Goal: Task Accomplishment & Management: Use online tool/utility

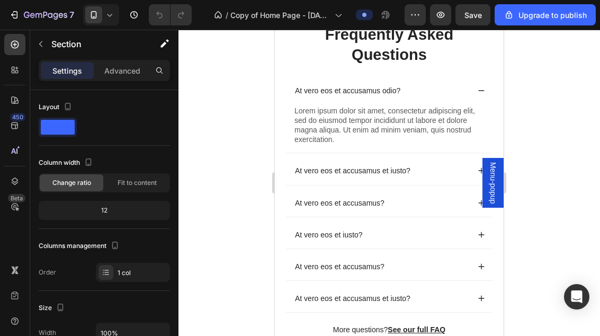
scroll to position [1587, 0]
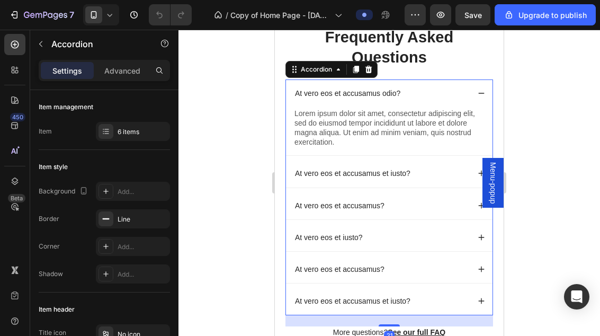
click at [378, 96] on p "At vero eos et accusamus odio?" at bounding box center [347, 93] width 105 height 10
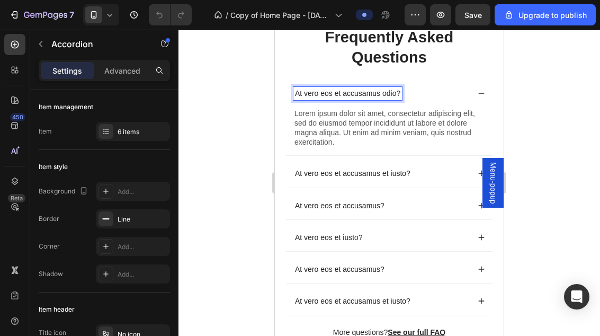
click at [372, 92] on p "At vero eos et accusamus odio?" at bounding box center [347, 93] width 105 height 10
click at [371, 92] on p "At vero eos et accusamus odio?" at bounding box center [347, 93] width 105 height 10
click at [370, 92] on p "At vero eos et accusamus odio?" at bounding box center [347, 93] width 105 height 10
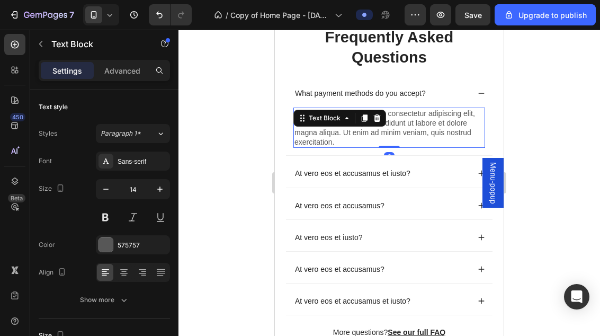
click at [421, 118] on p "Lorem ipsum dolor sit amet, consectetur adipiscing elit, sed do eiusmod tempor …" at bounding box center [390, 128] width 190 height 39
click at [420, 118] on p "Lorem ipsum dolor sit amet, consectetur adipiscing elit, sed do eiusmod tempor …" at bounding box center [390, 128] width 190 height 39
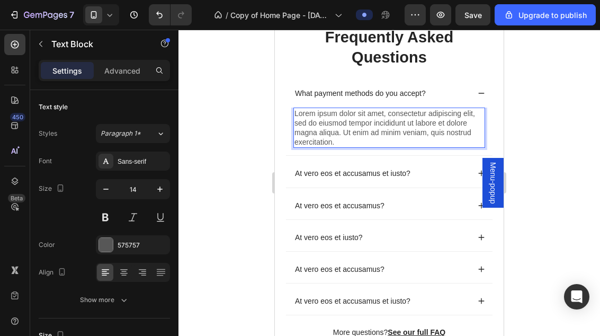
click at [430, 120] on p "Lorem ipsum dolor sit amet, consectetur adipiscing elit, sed do eiusmod tempor …" at bounding box center [390, 128] width 190 height 39
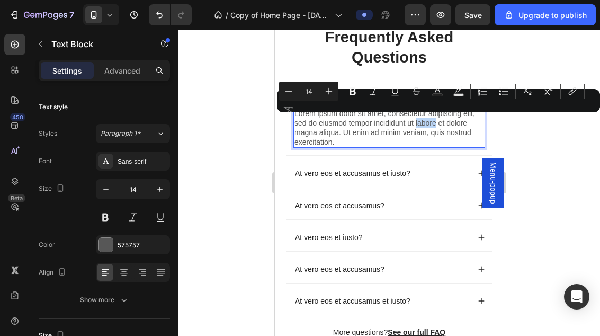
click at [384, 124] on p "Lorem ipsum dolor sit amet, consectetur adipiscing elit, sed do eiusmod tempor …" at bounding box center [390, 128] width 190 height 39
click at [384, 123] on p "Lorem ipsum dolor sit amet, consectetur adipiscing elit, sed do eiusmod tempor …" at bounding box center [390, 128] width 190 height 39
click at [387, 127] on p "Lorem ipsum dolor sit amet, consectetur adipiscing elit, sed do eiusmod tempor …" at bounding box center [390, 128] width 190 height 39
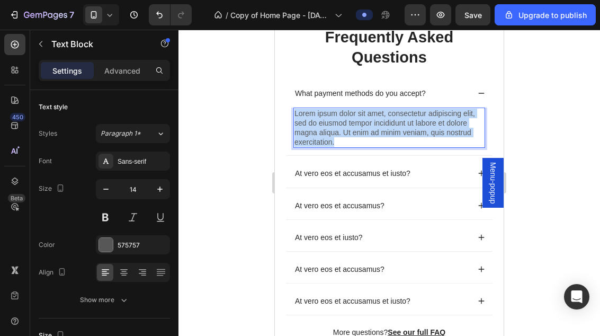
click at [387, 127] on p "Lorem ipsum dolor sit amet, consectetur adipiscing elit, sed do eiusmod tempor …" at bounding box center [390, 128] width 190 height 39
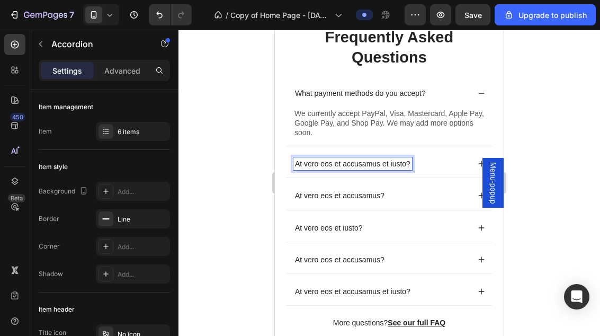
click at [482, 163] on icon at bounding box center [482, 164] width 6 height 6
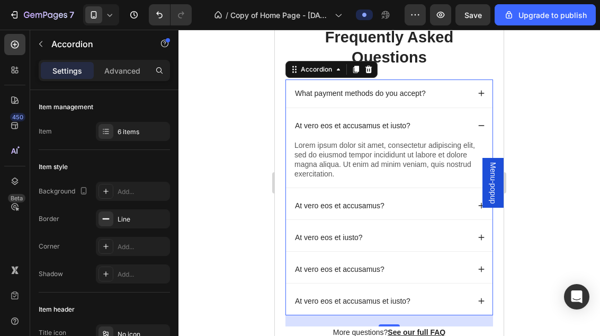
click at [391, 121] on p "At vero eos et accusamus et iusto?" at bounding box center [352, 126] width 115 height 10
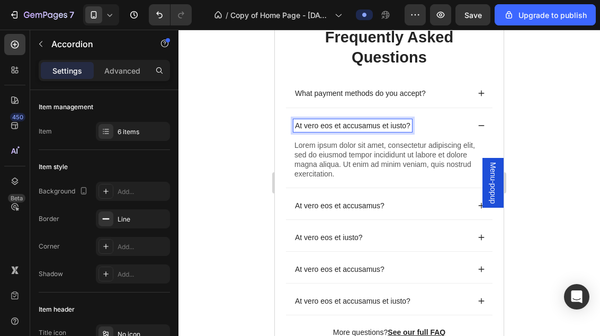
click at [375, 122] on p "At vero eos et accusamus et iusto?" at bounding box center [352, 126] width 115 height 10
click at [375, 121] on p "At vero eos et accusamus et iusto?" at bounding box center [352, 126] width 115 height 10
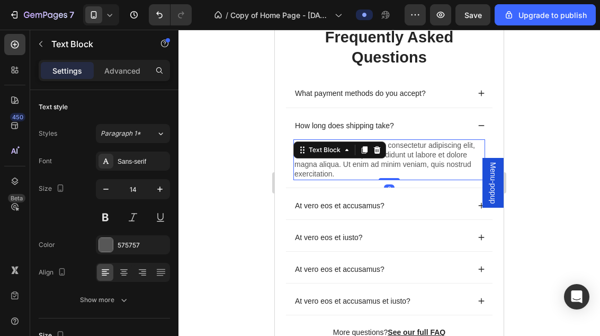
click at [413, 159] on p "Lorem ipsum dolor sit amet, consectetur adipiscing elit, sed do eiusmod tempor …" at bounding box center [390, 159] width 190 height 39
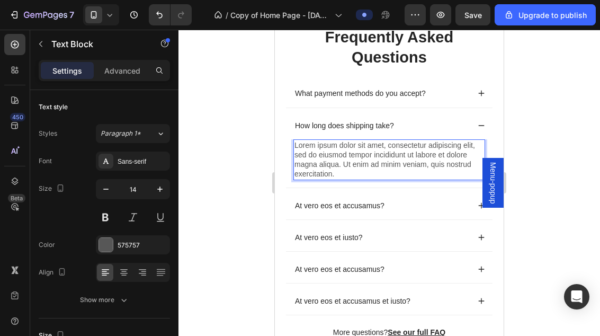
click at [411, 157] on p "Lorem ipsum dolor sit amet, consectetur adipiscing elit, sed do eiusmod tempor …" at bounding box center [390, 159] width 190 height 39
click at [417, 159] on p "Lorem ipsum dolor sit amet, consectetur adipiscing elit, sed do eiusmod tempor …" at bounding box center [390, 159] width 190 height 39
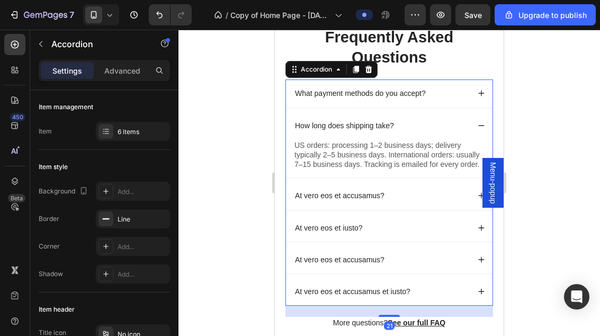
click at [385, 189] on div "At vero eos et accusamus?" at bounding box center [340, 195] width 93 height 13
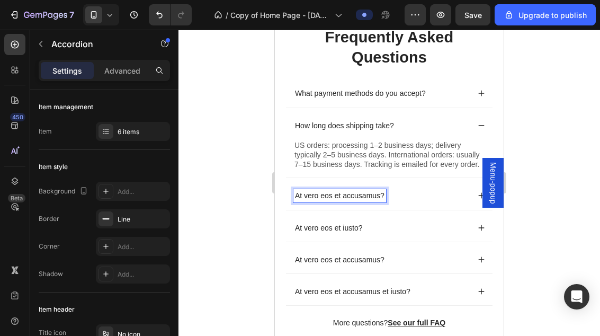
click at [484, 194] on div "Menu-popup" at bounding box center [493, 183] width 21 height 50
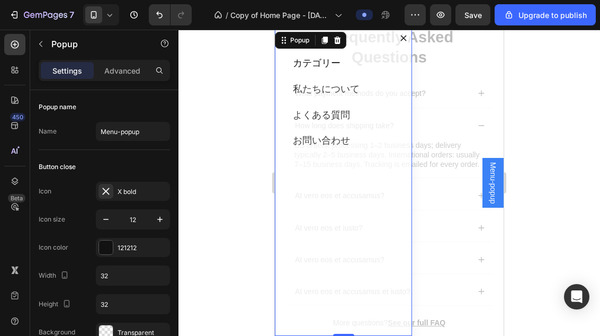
click at [400, 39] on button "Dialog content" at bounding box center [403, 38] width 17 height 17
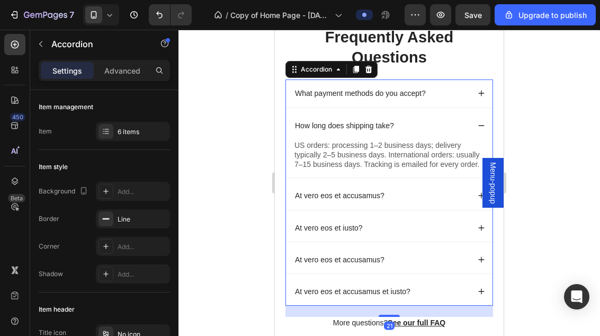
click at [467, 196] on div "At vero eos et accusamus?" at bounding box center [382, 195] width 176 height 13
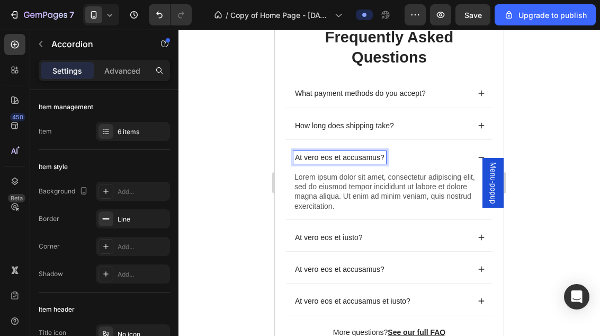
click at [365, 155] on p "At vero eos et accusamus?" at bounding box center [340, 158] width 90 height 10
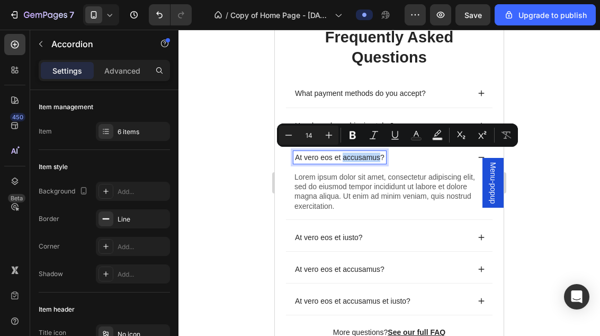
click at [365, 155] on p "At vero eos et accusamus?" at bounding box center [340, 158] width 90 height 10
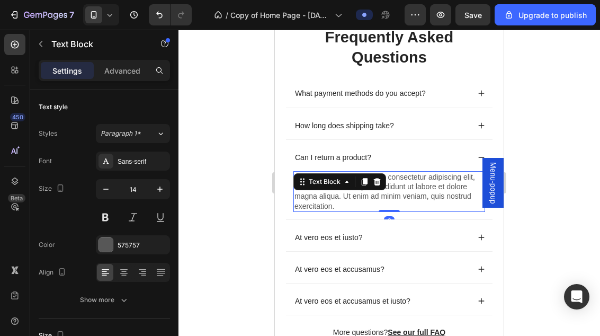
click at [420, 186] on p "Lorem ipsum dolor sit amet, consectetur adipiscing elit, sed do eiusmod tempor …" at bounding box center [390, 191] width 190 height 39
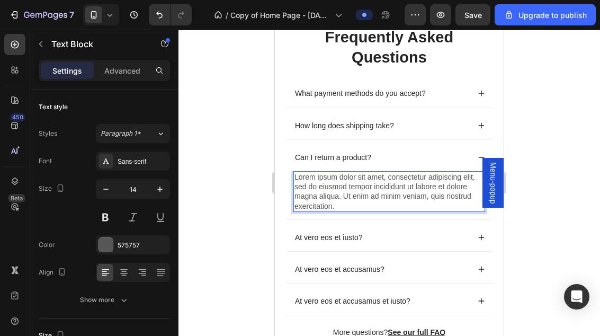
click at [420, 186] on p "Lorem ipsum dolor sit amet, consectetur adipiscing elit, sed do eiusmod tempor …" at bounding box center [390, 191] width 190 height 39
click at [420, 183] on p "Lorem ipsum dolor sit amet, consectetur adipiscing elit, sed do eiusmod tempor …" at bounding box center [390, 191] width 190 height 39
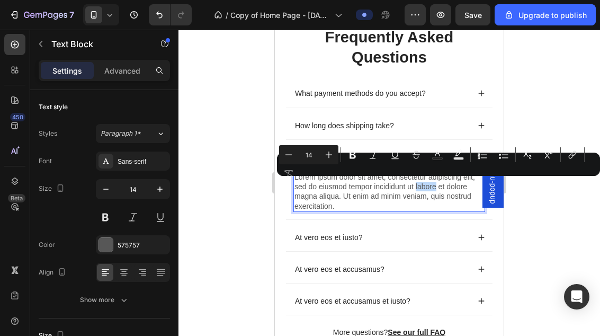
click at [417, 184] on p "Lorem ipsum dolor sit amet, consectetur adipiscing elit, sed do eiusmod tempor …" at bounding box center [390, 191] width 190 height 39
click at [330, 196] on p "Lorem ipsum dolor sit amet, consectetur adipiscing elit, sed do eiusmod tempor …" at bounding box center [390, 191] width 190 height 39
click at [329, 196] on p "Lorem ipsum dolor sit amet, consectetur adipiscing elit, sed do eiusmod tempor …" at bounding box center [390, 191] width 190 height 39
click at [326, 196] on p "Lorem ipsum dolor sit amet, consectetur adipiscing elit, sed do eiusmod tempor …" at bounding box center [390, 191] width 190 height 39
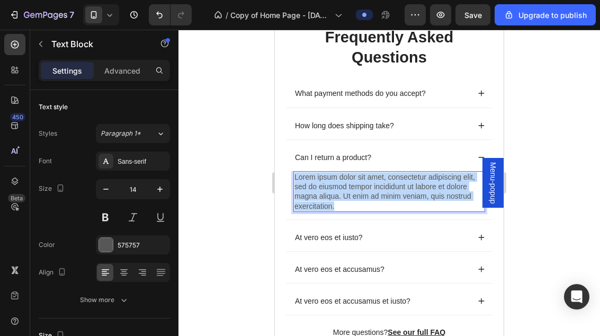
click at [304, 195] on p "Lorem ipsum dolor sit amet, consectetur adipiscing elit, sed do eiusmod tempor …" at bounding box center [390, 191] width 190 height 39
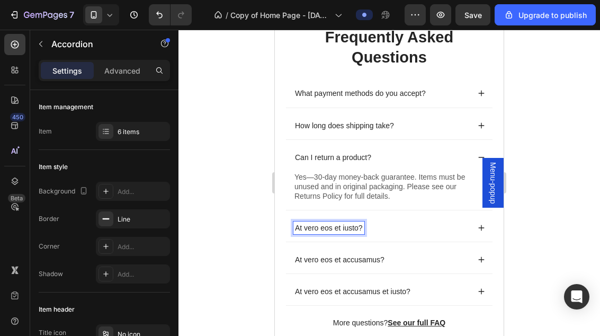
click at [346, 228] on p "At vero eos et iusto?" at bounding box center [329, 228] width 68 height 10
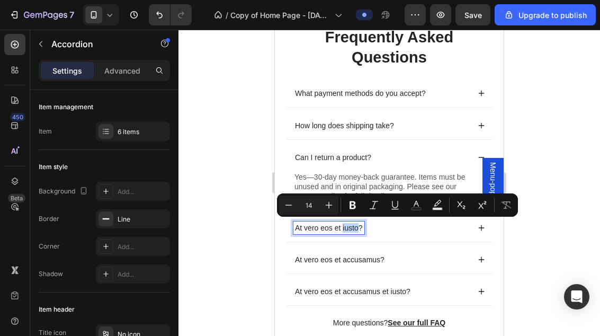
click at [416, 218] on div "At vero eos et iusto?" at bounding box center [389, 228] width 207 height 28
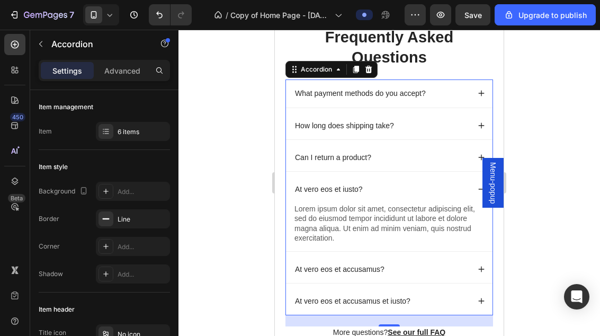
click at [342, 185] on p "At vero eos et iusto?" at bounding box center [329, 189] width 68 height 10
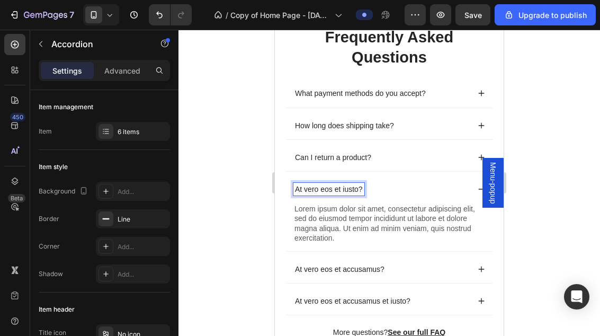
click at [343, 184] on p "At vero eos et iusto?" at bounding box center [329, 189] width 68 height 10
click at [343, 185] on p "At vero eos et iusto?" at bounding box center [329, 189] width 68 height 10
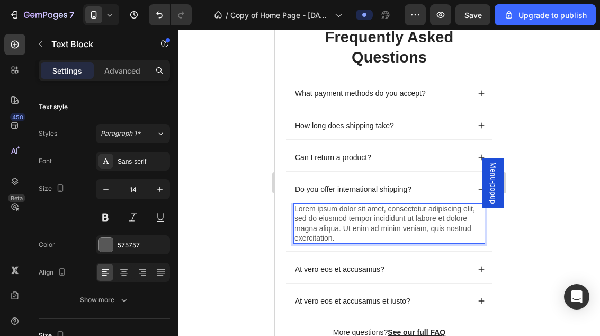
click at [417, 215] on p "Lorem ipsum dolor sit amet, consectetur adipiscing elit, sed do eiusmod tempor …" at bounding box center [390, 223] width 190 height 39
click at [419, 219] on p "Lorem ipsum dolor sit amet, consectetur adipiscing elit, sed do eiusmod tempor …" at bounding box center [390, 223] width 190 height 39
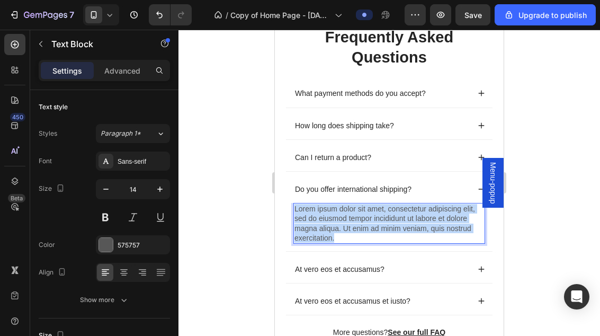
click at [418, 211] on p "Lorem ipsum dolor sit amet, consectetur adipiscing elit, sed do eiusmod tempor …" at bounding box center [390, 223] width 190 height 39
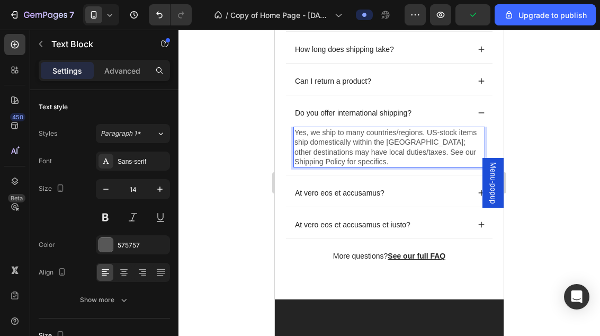
scroll to position [1664, 0]
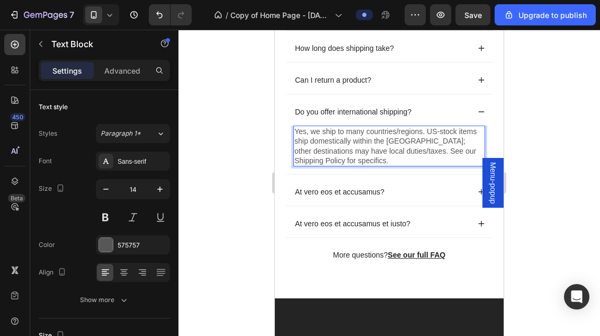
click at [538, 167] on div at bounding box center [390, 183] width 422 height 306
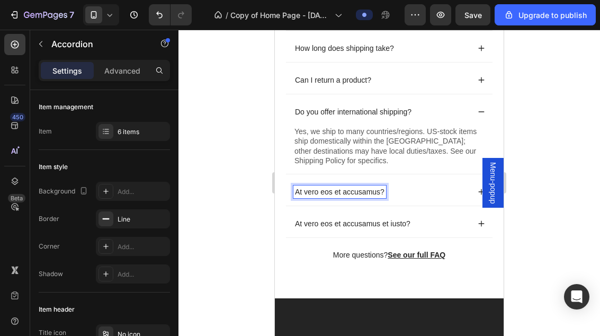
click at [358, 190] on p "At vero eos et accusamus?" at bounding box center [340, 192] width 90 height 10
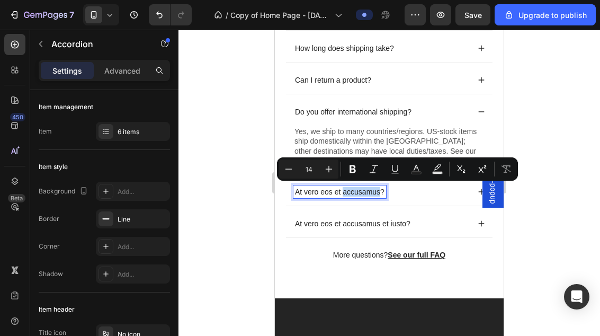
click at [358, 190] on p "At vero eos et accusamus?" at bounding box center [340, 192] width 90 height 10
click at [326, 192] on p "At vero eos et accusamus?" at bounding box center [340, 192] width 90 height 10
click at [325, 192] on p "At vero eos et accusamus?" at bounding box center [340, 192] width 90 height 10
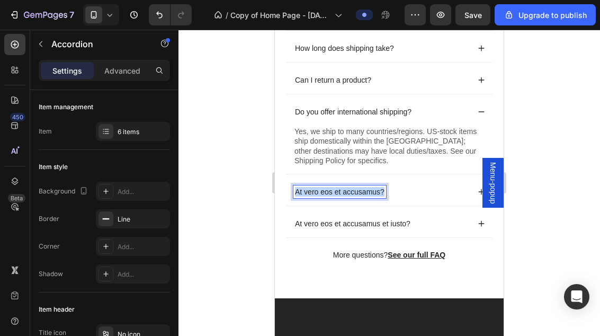
click at [326, 191] on p "At vero eos et accusamus?" at bounding box center [340, 192] width 90 height 10
click at [376, 219] on p "At vero eos et accusamus et iusto?" at bounding box center [352, 224] width 115 height 10
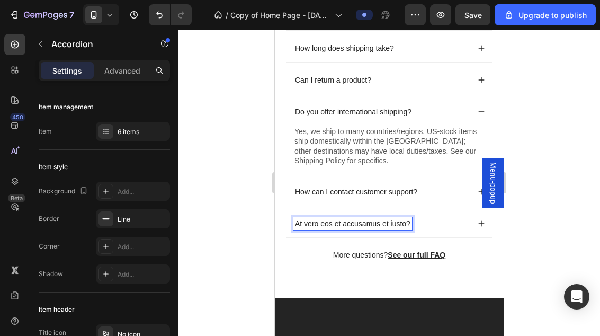
click at [369, 220] on p "At vero eos et accusamus et iusto?" at bounding box center [352, 224] width 115 height 10
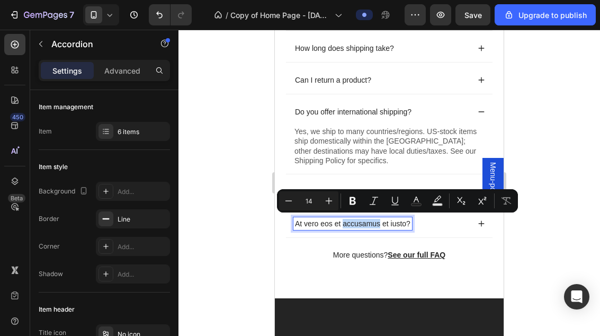
click at [340, 223] on p "At vero eos et accusamus et iusto?" at bounding box center [352, 224] width 115 height 10
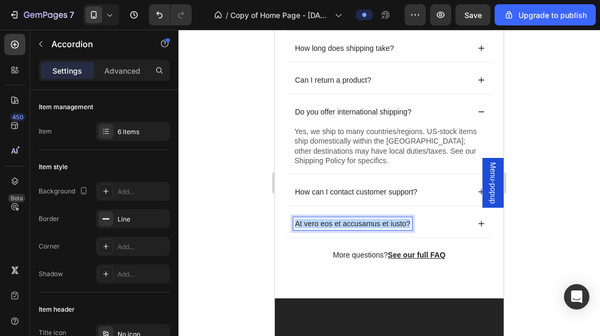
click at [337, 221] on p "At vero eos et accusamus et iusto?" at bounding box center [352, 224] width 115 height 10
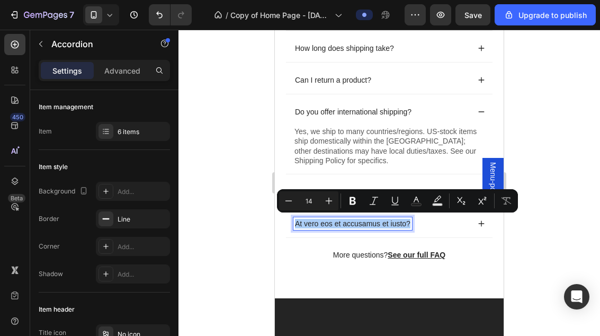
click at [562, 153] on div at bounding box center [390, 183] width 422 height 306
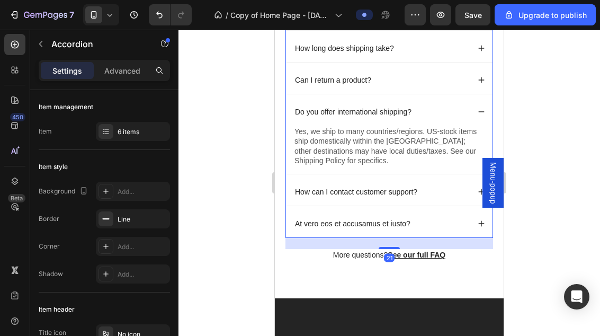
click at [441, 194] on div "How can I contact customer support?" at bounding box center [382, 191] width 176 height 13
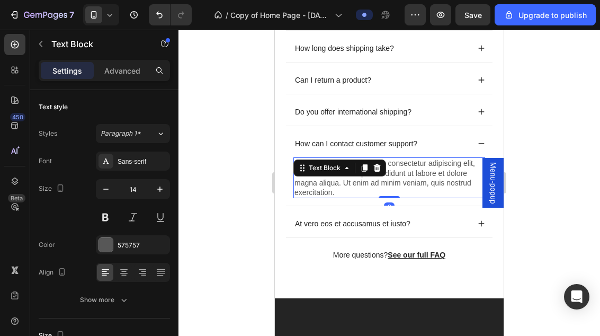
click at [417, 177] on p "Lorem ipsum dolor sit amet, consectetur adipiscing elit, sed do eiusmod tempor …" at bounding box center [390, 177] width 190 height 39
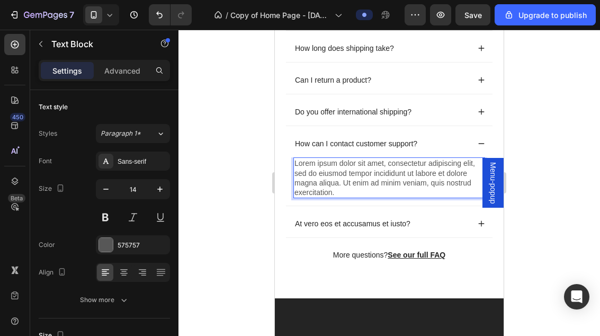
click at [413, 175] on p "Lorem ipsum dolor sit amet, consectetur adipiscing elit, sed do eiusmod tempor …" at bounding box center [390, 177] width 190 height 39
click at [413, 176] on p "Lorem ipsum dolor sit amet, consectetur adipiscing elit, sed do eiusmod tempor …" at bounding box center [390, 177] width 190 height 39
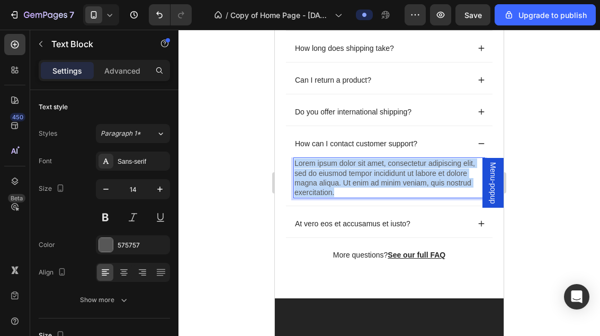
click at [413, 176] on p "Lorem ipsum dolor sit amet, consectetur adipiscing elit, sed do eiusmod tempor …" at bounding box center [390, 177] width 190 height 39
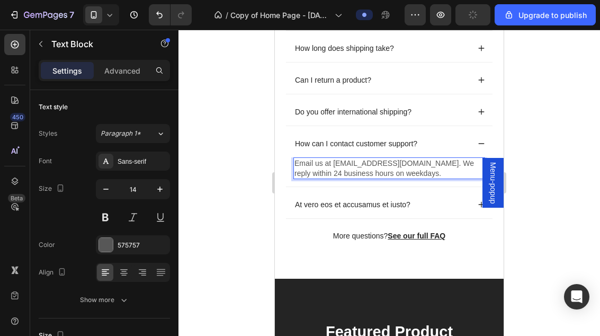
click at [401, 163] on p "Email us at [EMAIL_ADDRESS][DOMAIN_NAME]. We reply within 24 business hours on …" at bounding box center [390, 167] width 190 height 19
click at [410, 162] on p "Email us at [EMAIL_ADDRESS][DOMAIN_NAME]. We reply within 24 business hours on …" at bounding box center [390, 167] width 190 height 19
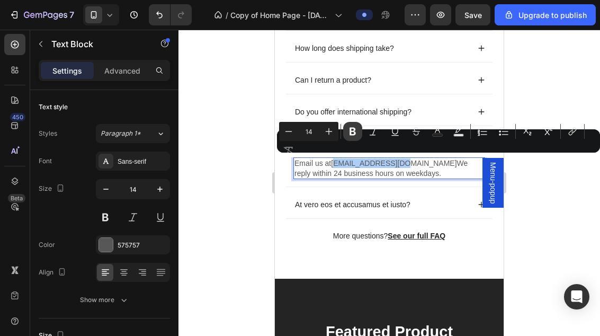
click at [353, 137] on button "Bold" at bounding box center [352, 131] width 19 height 19
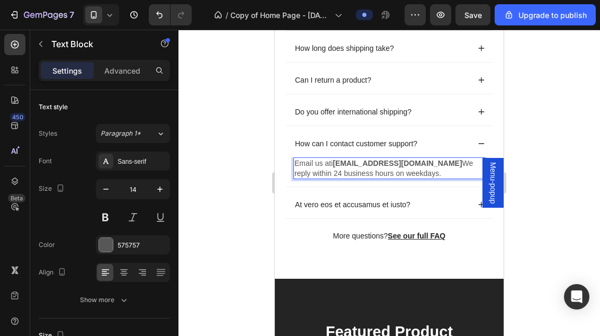
click at [561, 244] on div at bounding box center [390, 183] width 422 height 306
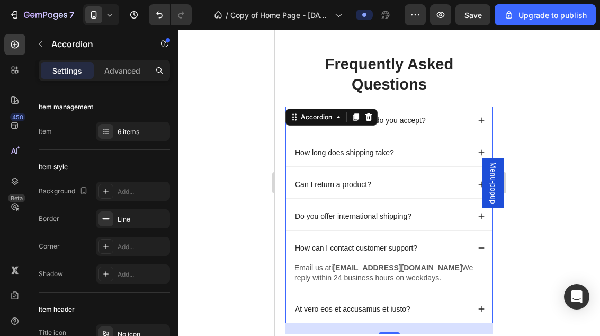
scroll to position [1559, 0]
click at [567, 77] on div at bounding box center [390, 183] width 422 height 306
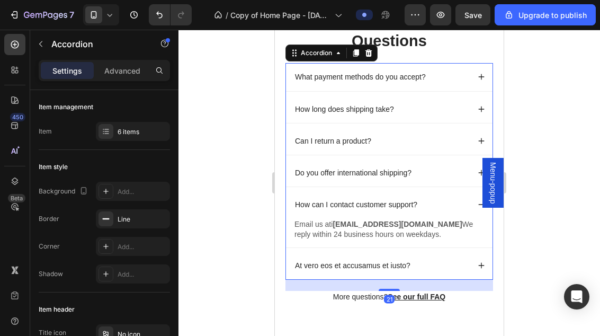
scroll to position [1607, 0]
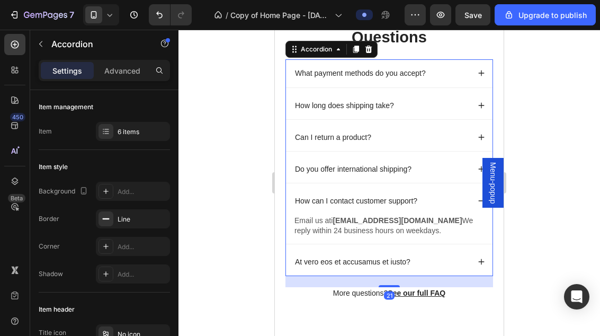
click at [408, 255] on div "At vero eos et accusamus et iusto?" at bounding box center [353, 261] width 119 height 13
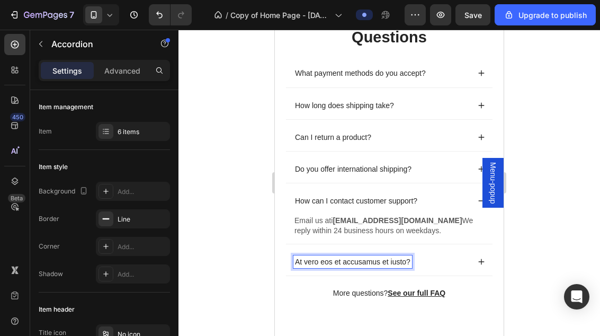
click at [527, 201] on div at bounding box center [390, 183] width 422 height 306
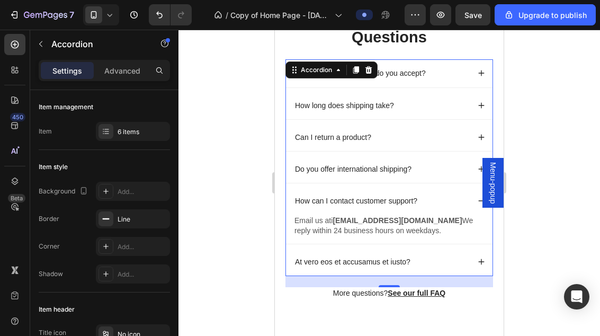
click at [436, 256] on div "At vero eos et accusamus et iusto?" at bounding box center [382, 261] width 176 height 13
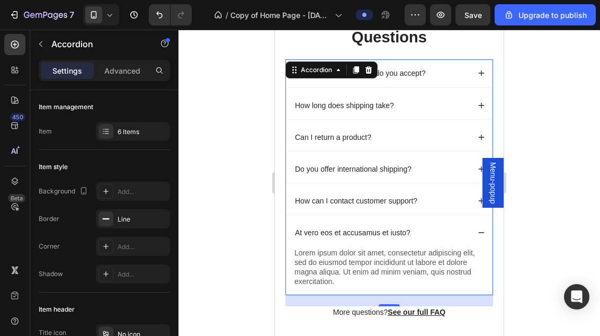
click at [419, 223] on div "At vero eos et accusamus et iusto?" at bounding box center [389, 233] width 207 height 28
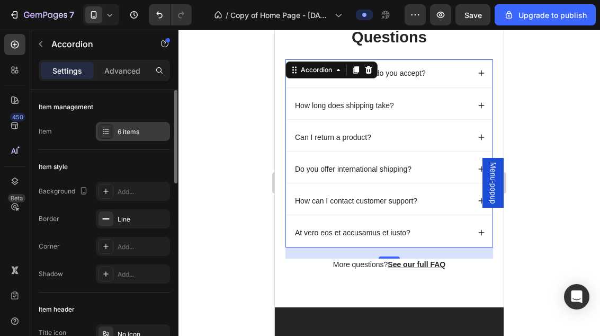
click at [122, 128] on div "6 items" at bounding box center [143, 132] width 50 height 10
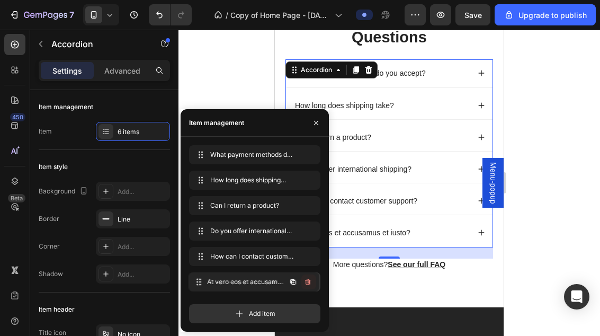
click at [315, 285] on div "At vero eos et accusamus et iusto? At vero eos et accusamus et iusto?" at bounding box center [254, 281] width 131 height 19
click at [567, 191] on div at bounding box center [390, 183] width 422 height 306
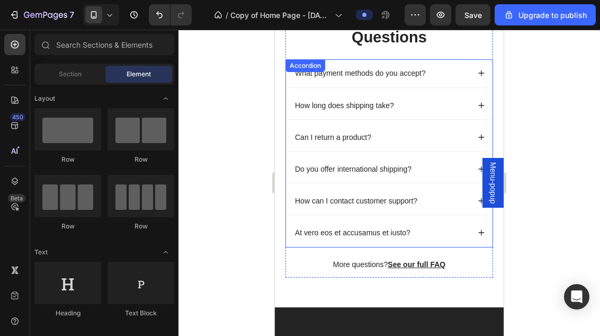
click at [445, 233] on div "At vero eos et accusamus et iusto?" at bounding box center [382, 232] width 176 height 13
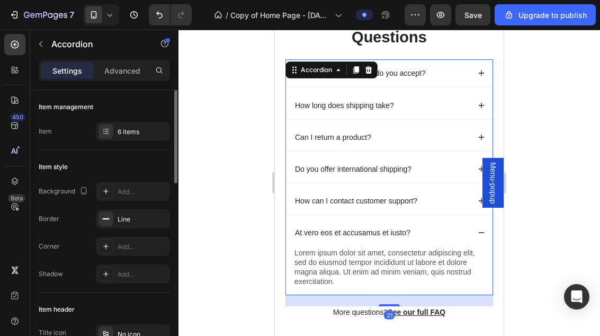
click at [150, 126] on div "6 items" at bounding box center [133, 131] width 74 height 19
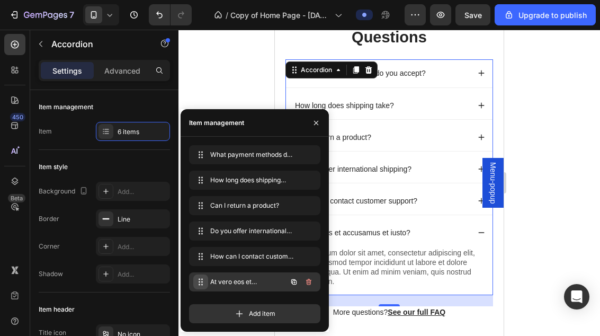
click at [202, 284] on icon at bounding box center [202, 285] width 2 height 2
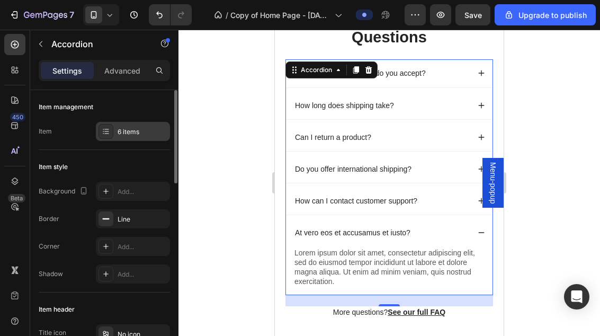
click at [141, 136] on div "6 items" at bounding box center [143, 132] width 50 height 10
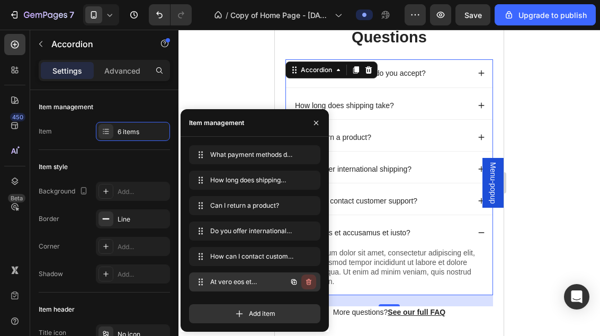
click at [309, 282] on icon "button" at bounding box center [309, 282] width 8 height 8
click at [306, 282] on div "Delete" at bounding box center [302, 282] width 20 height 10
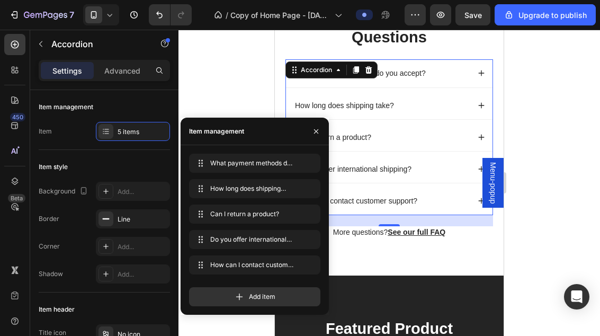
click at [540, 205] on div at bounding box center [390, 183] width 422 height 306
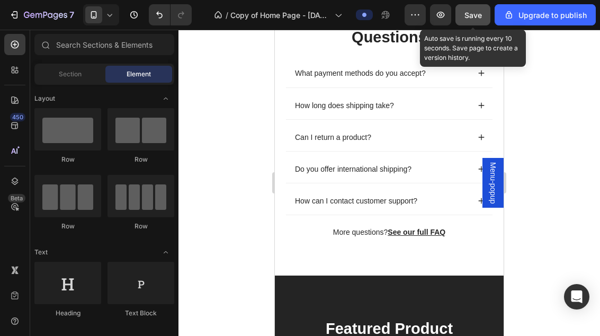
click at [482, 17] on span "Save" at bounding box center [473, 15] width 17 height 9
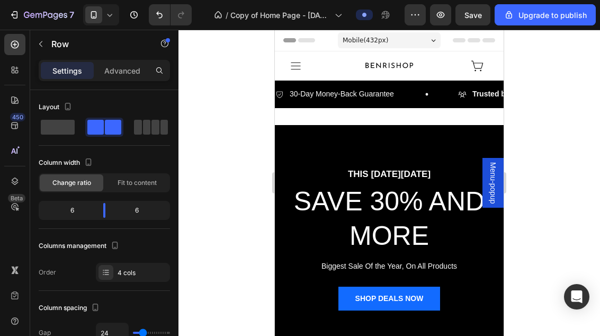
scroll to position [0, 0]
